Goal: Check status: Check status

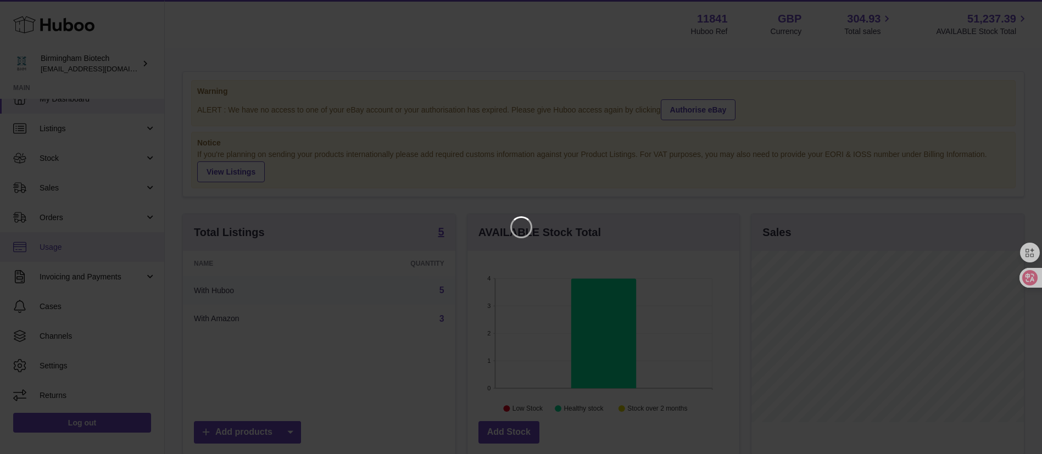
scroll to position [171, 277]
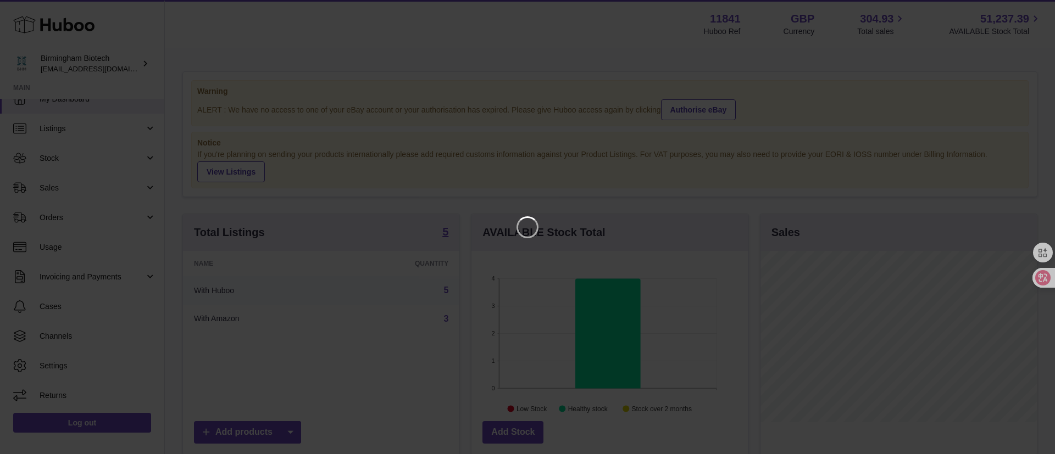
click at [972, 23] on iframe at bounding box center [527, 227] width 1011 height 410
click at [1016, 20] on div at bounding box center [527, 227] width 1055 height 454
click at [1024, 18] on div at bounding box center [527, 227] width 1055 height 454
click at [1034, 15] on div at bounding box center [527, 227] width 1055 height 454
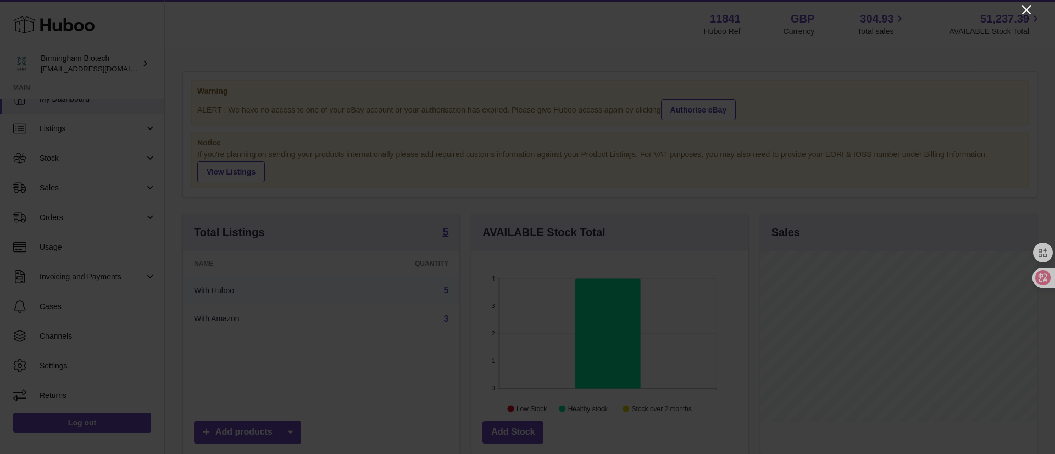
click at [1027, 9] on icon "Close" at bounding box center [1026, 9] width 9 height 9
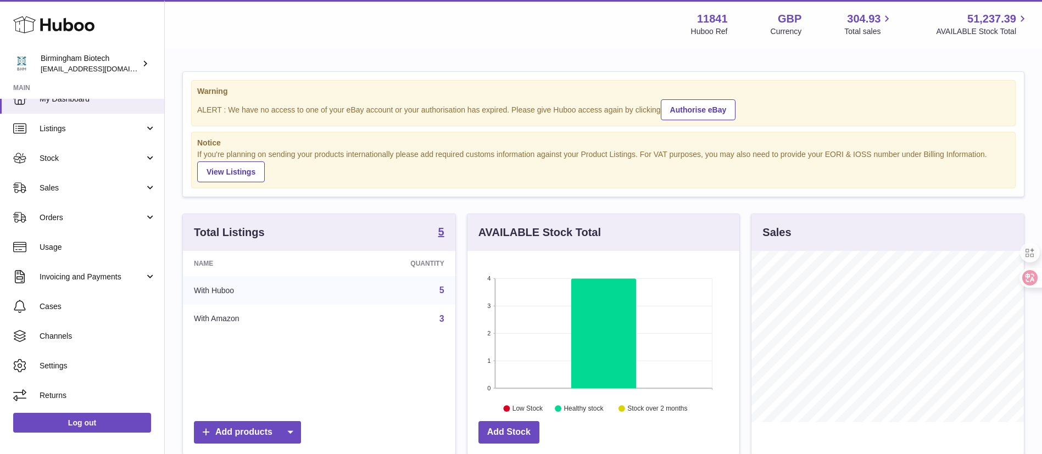
scroll to position [549101, 549000]
click at [83, 176] on link "Sales" at bounding box center [82, 188] width 164 height 30
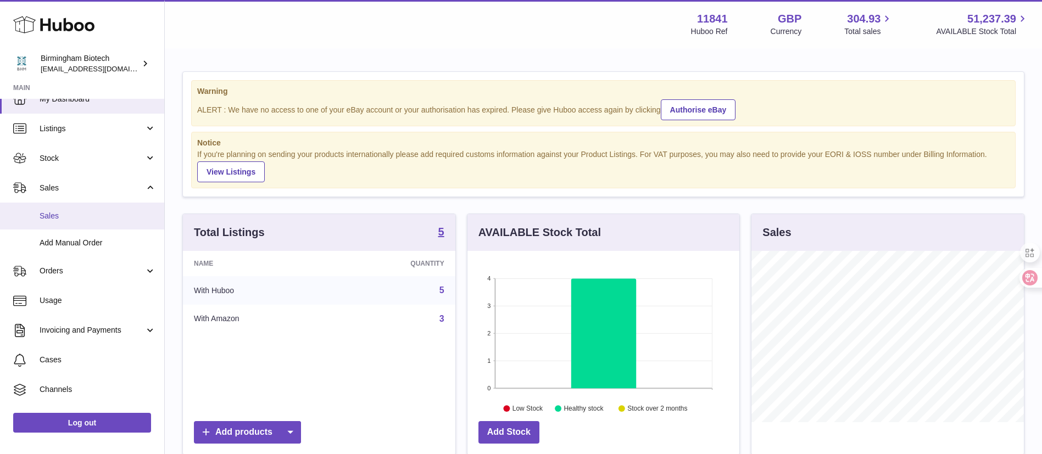
click at [79, 218] on span "Sales" at bounding box center [98, 216] width 116 height 10
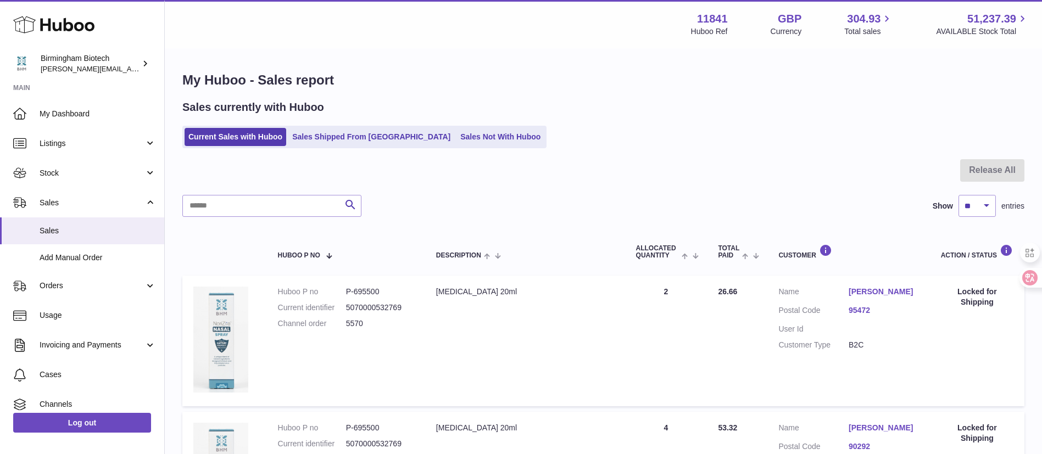
click at [350, 126] on ul "Current Sales with Huboo Sales Shipped From [GEOGRAPHIC_DATA] Sales Not With Hu…" at bounding box center [364, 137] width 364 height 23
click at [345, 132] on link "Sales Shipped From [GEOGRAPHIC_DATA]" at bounding box center [371, 137] width 166 height 18
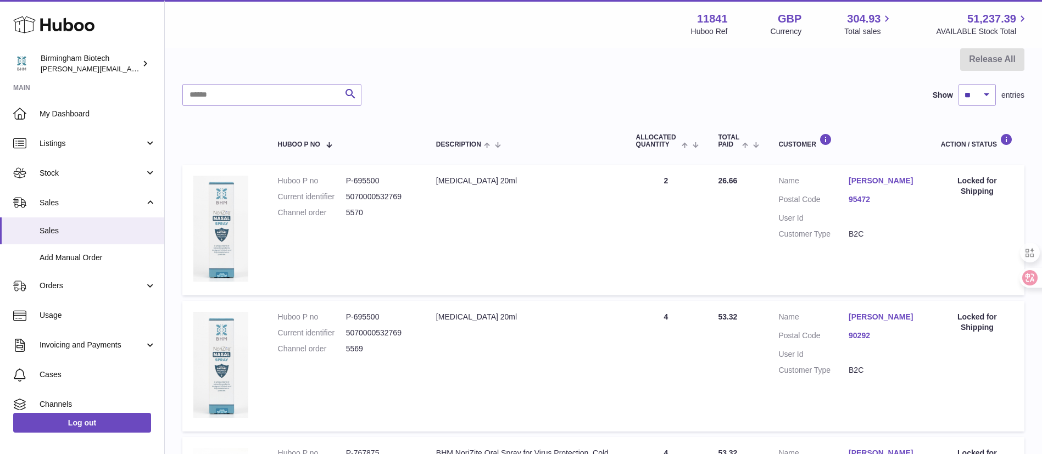
scroll to position [247, 0]
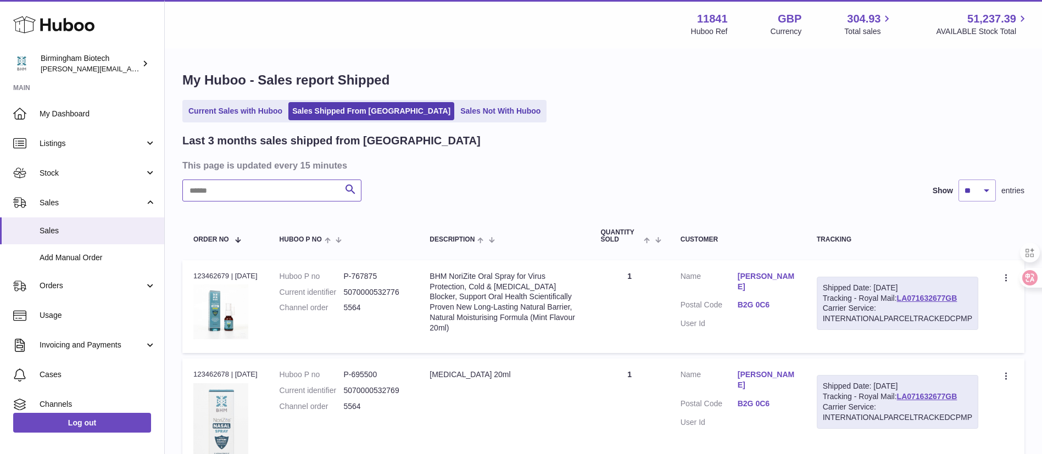
click at [261, 193] on input "text" at bounding box center [271, 191] width 179 height 22
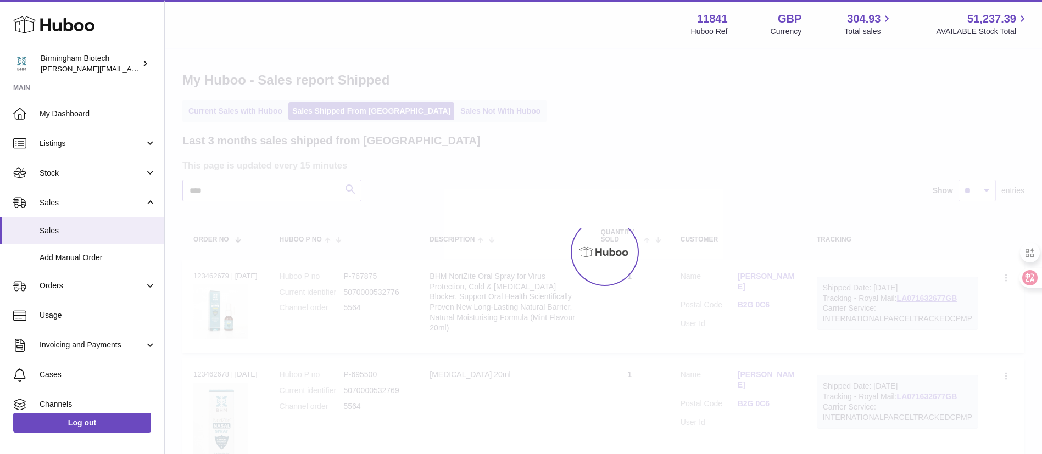
type input "****"
click at [610, 181] on div at bounding box center [603, 251] width 877 height 405
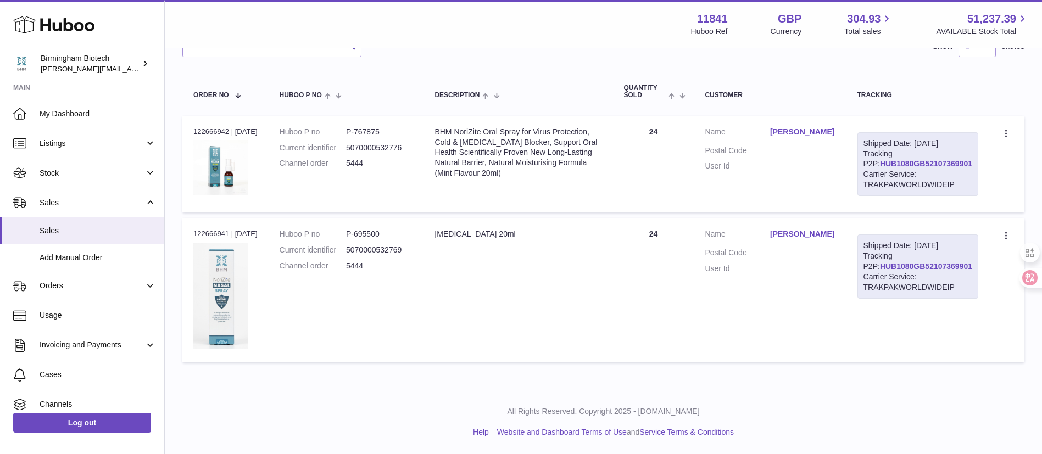
scroll to position [155, 0]
click at [894, 166] on link "HUB1080GB52107369901" at bounding box center [926, 163] width 92 height 9
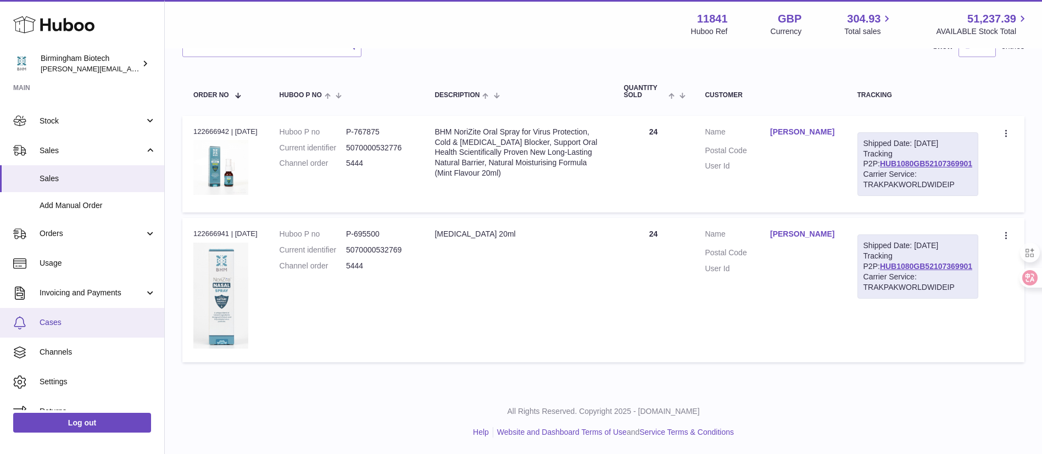
scroll to position [69, 0]
